Goal: Task Accomplishment & Management: Manage account settings

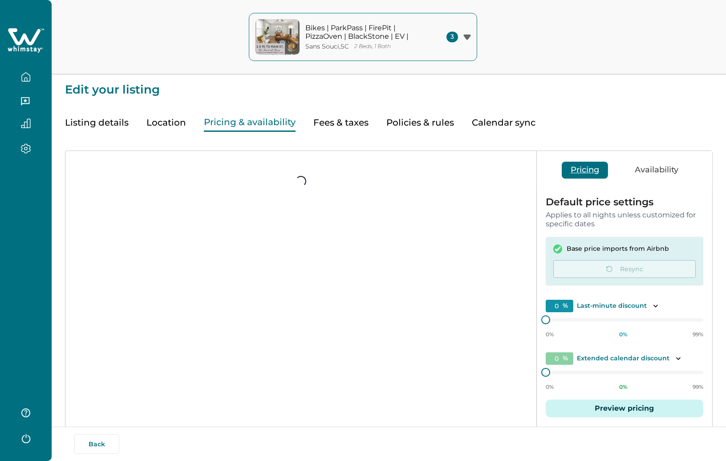
type input "30"
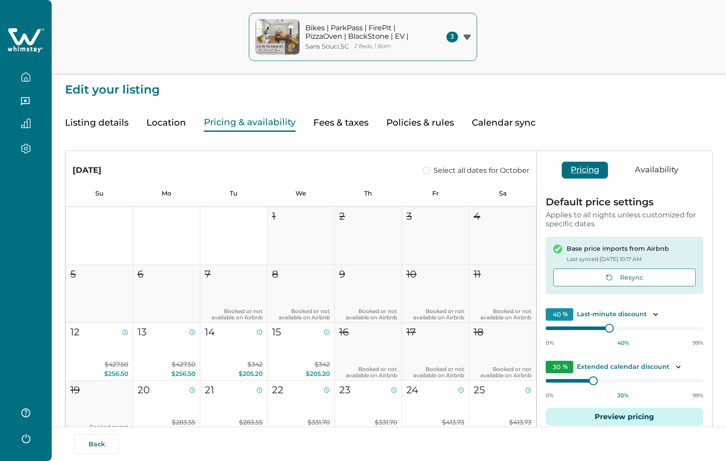
type input "40"
click at [22, 81] on icon "button" at bounding box center [26, 77] width 10 height 10
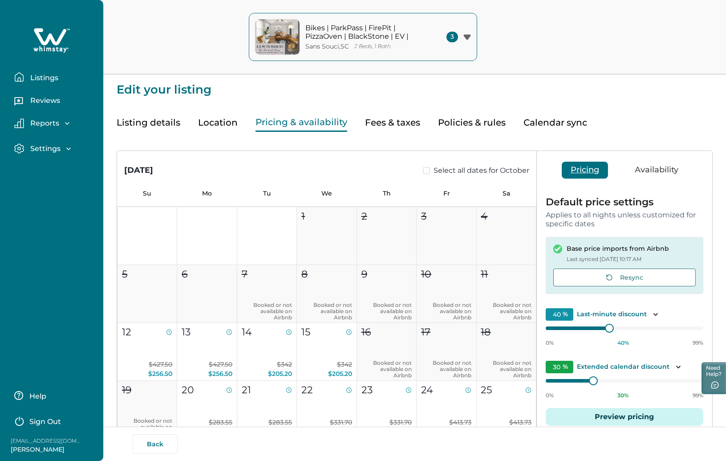
drag, startPoint x: 35, startPoint y: 80, endPoint x: 41, endPoint y: 77, distance: 7.2
click at [35, 79] on p "Listings" at bounding box center [43, 77] width 31 height 9
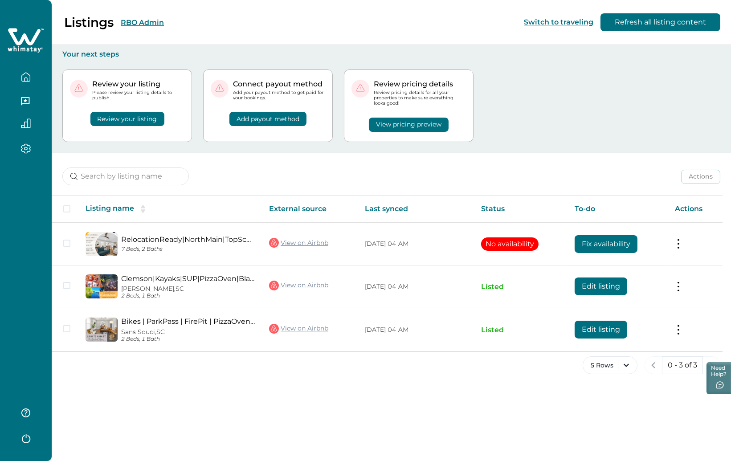
click at [200, 21] on div "Listings RBO Admin Switch to traveling Refresh all listing content" at bounding box center [365, 22] width 731 height 45
click at [130, 22] on button "RBO Admin" at bounding box center [142, 22] width 43 height 8
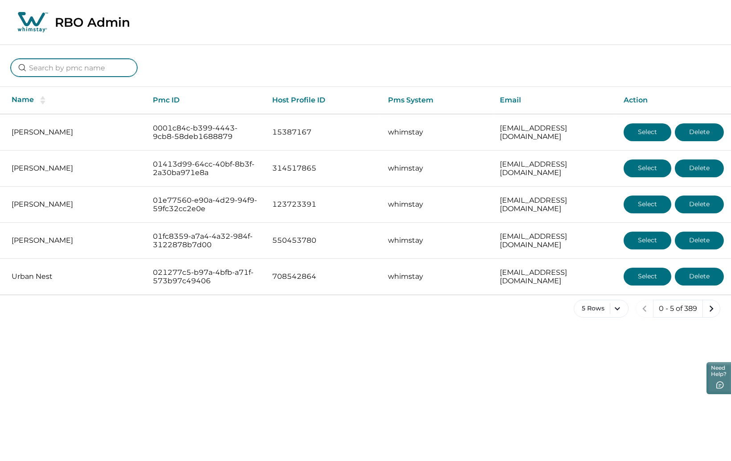
click at [89, 69] on input at bounding box center [74, 68] width 126 height 18
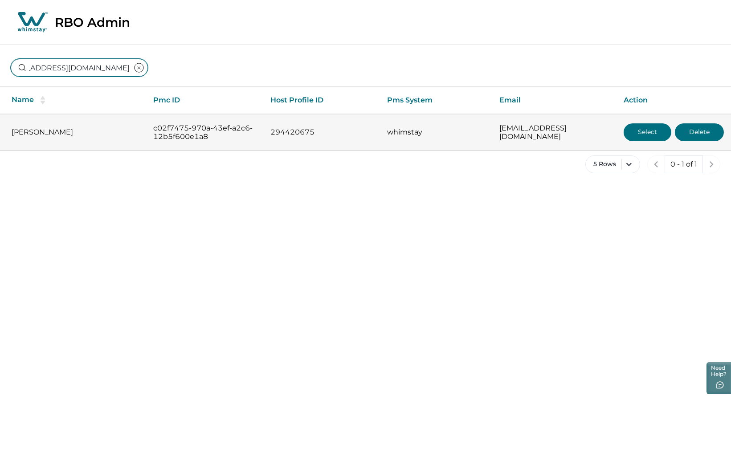
type input "marciabrown@brownfamilyluxurystaysllc.com"
click at [645, 138] on button "Select" at bounding box center [647, 132] width 48 height 18
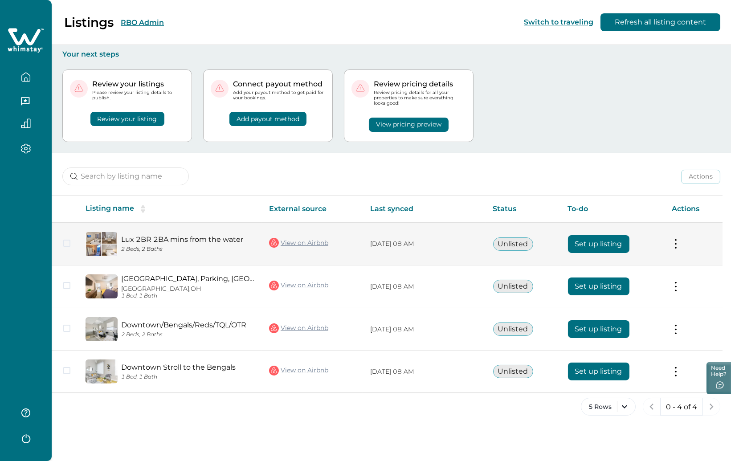
click at [678, 244] on button at bounding box center [675, 243] width 7 height 9
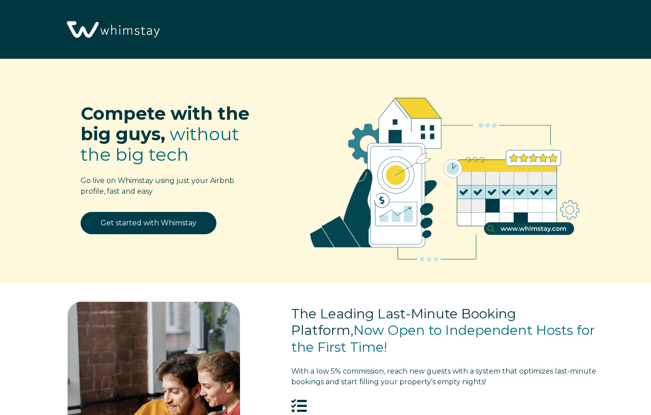
select select "US"
click at [215, 153] on p "Compete with the big guys, without the big tech" at bounding box center [168, 133] width 175 height 61
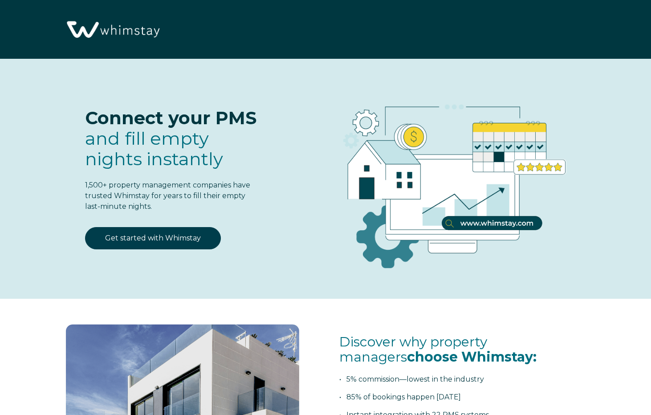
select select "US"
select select "Standard"
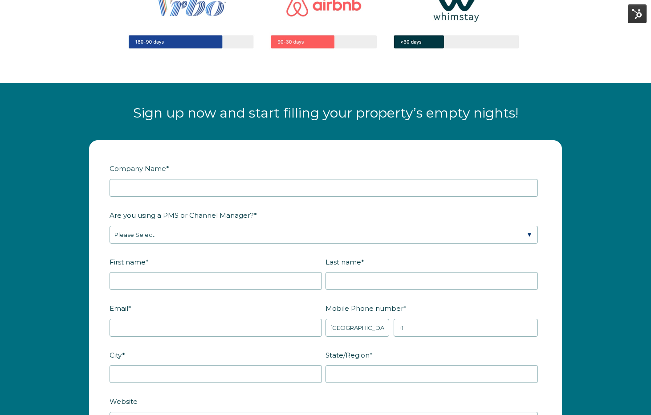
scroll to position [1020, 0]
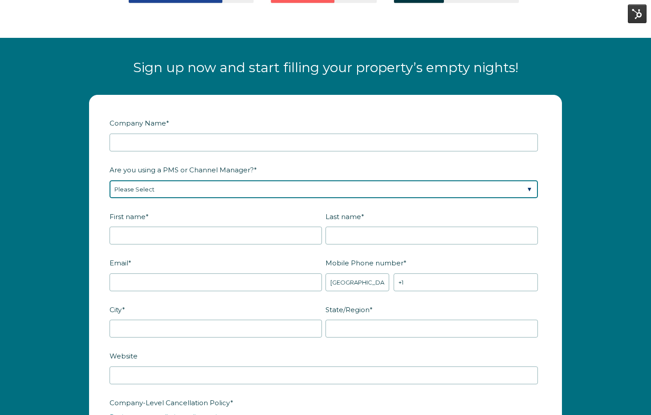
click at [203, 184] on select "Please Select Barefoot BookingPal Boost Brightside CiiRUS Escapia Guesty Hostaw…" at bounding box center [324, 189] width 428 height 18
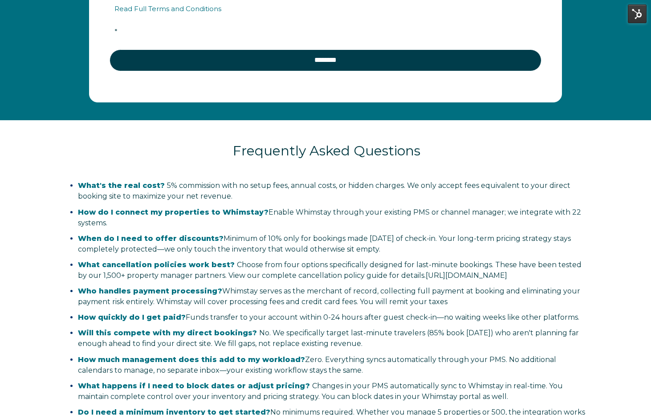
scroll to position [1711, 0]
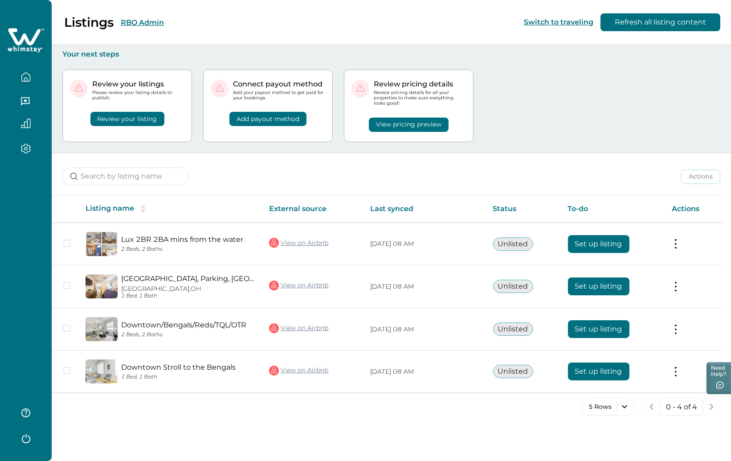
click at [23, 149] on icon "button" at bounding box center [26, 148] width 10 height 10
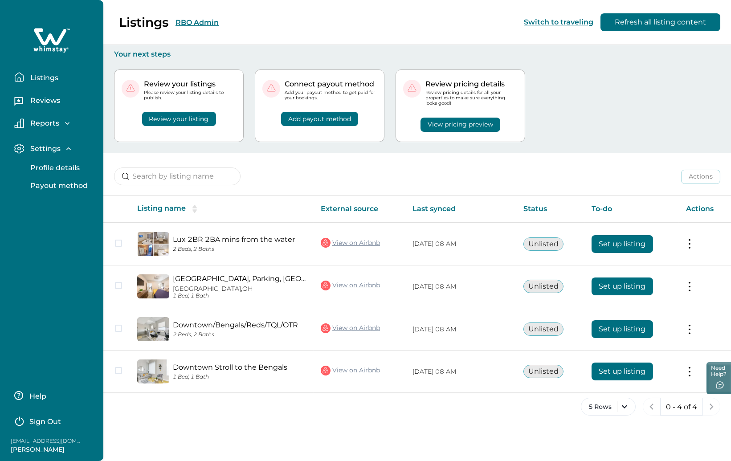
click at [52, 186] on p "Payout method" at bounding box center [58, 185] width 60 height 9
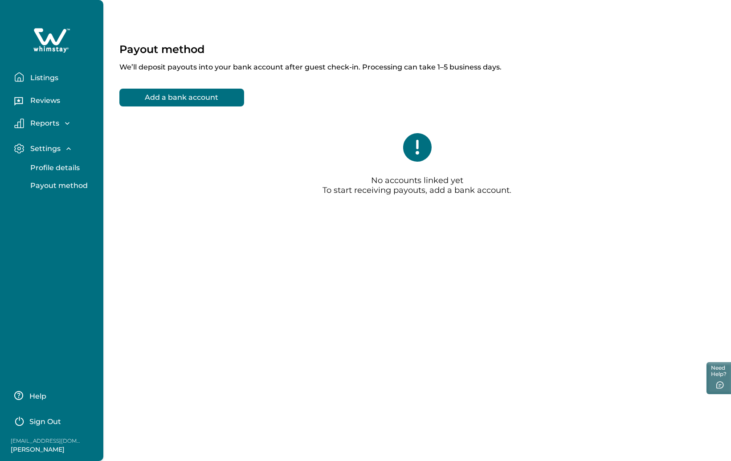
click at [48, 79] on p "Listings" at bounding box center [43, 77] width 31 height 9
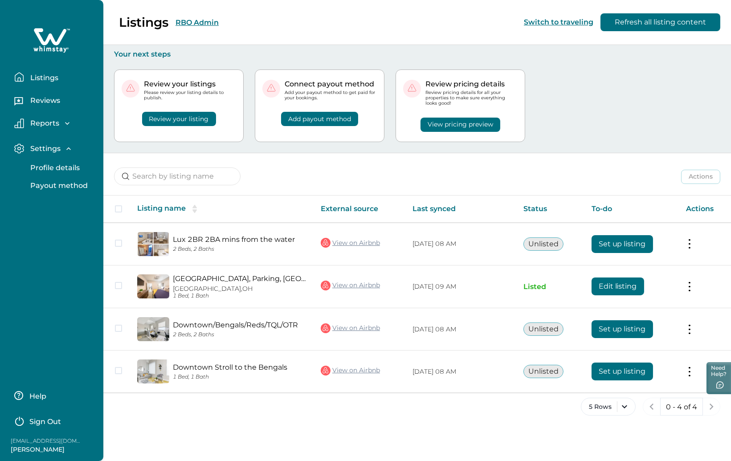
click at [199, 20] on div "Listings RBO Admin Switch to traveling Refresh all listing content" at bounding box center [365, 22] width 731 height 45
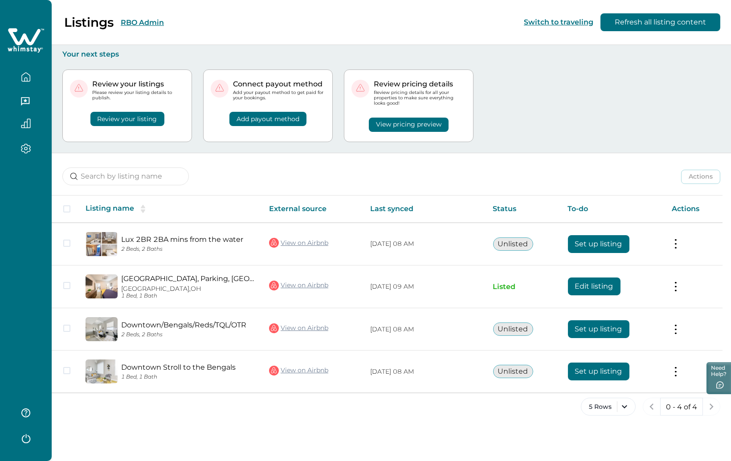
click at [160, 19] on button "RBO Admin" at bounding box center [142, 22] width 43 height 8
